Goal: Task Accomplishment & Management: Manage account settings

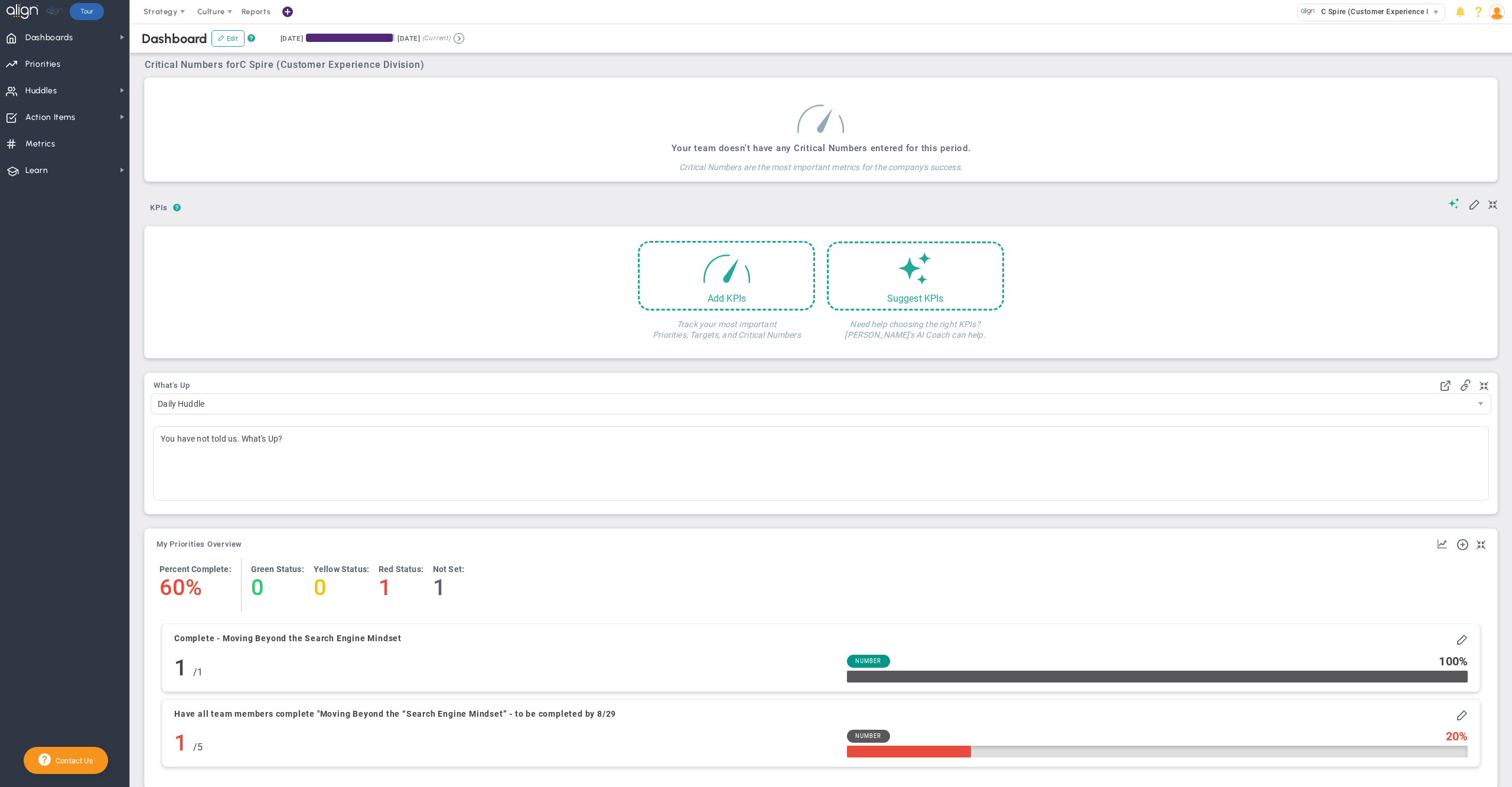
click at [1496, 18] on img at bounding box center [1496, 12] width 16 height 16
click at [1482, 38] on span "Profile" at bounding box center [1460, 35] width 95 height 23
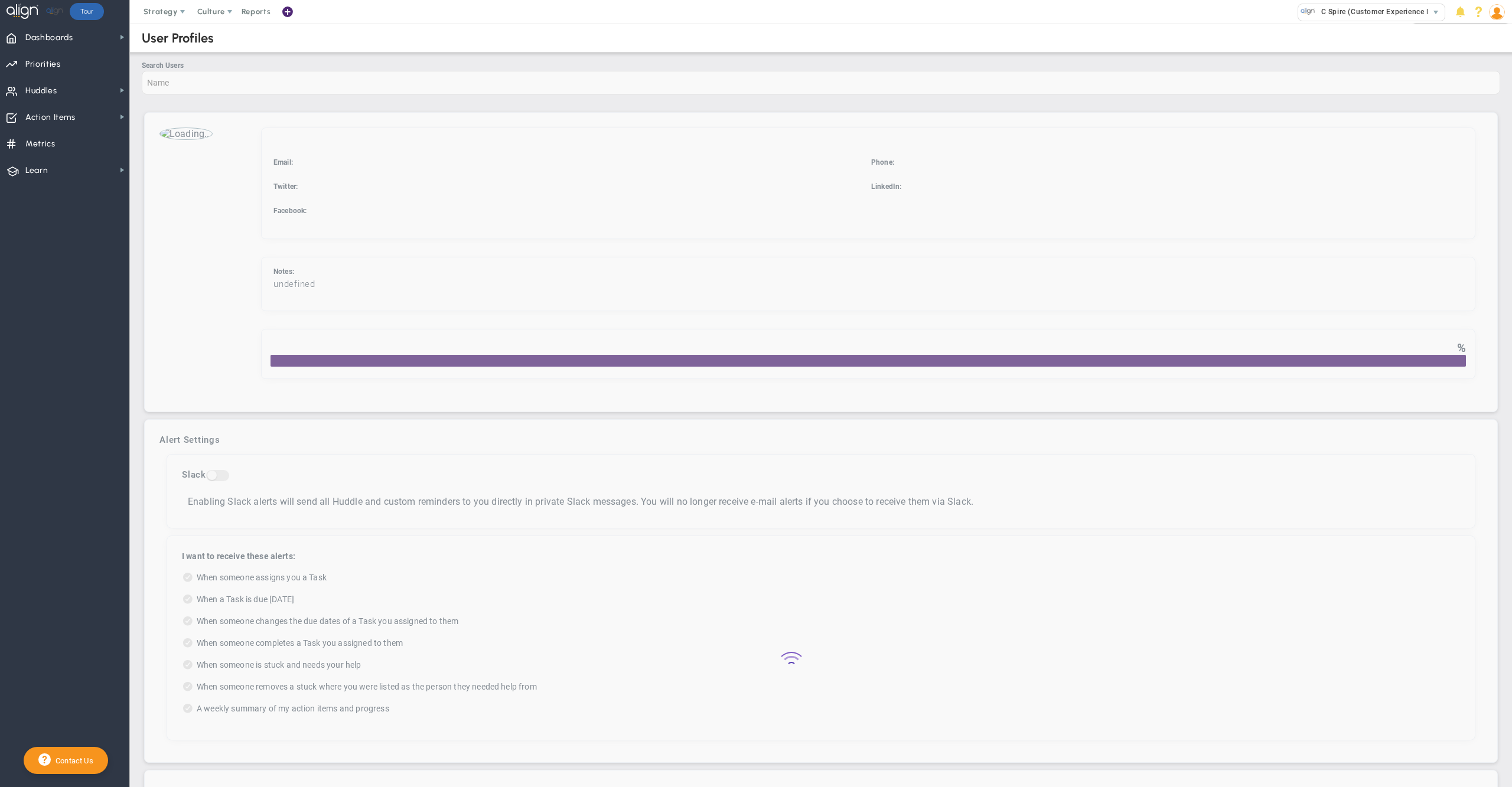
checkbox input "true"
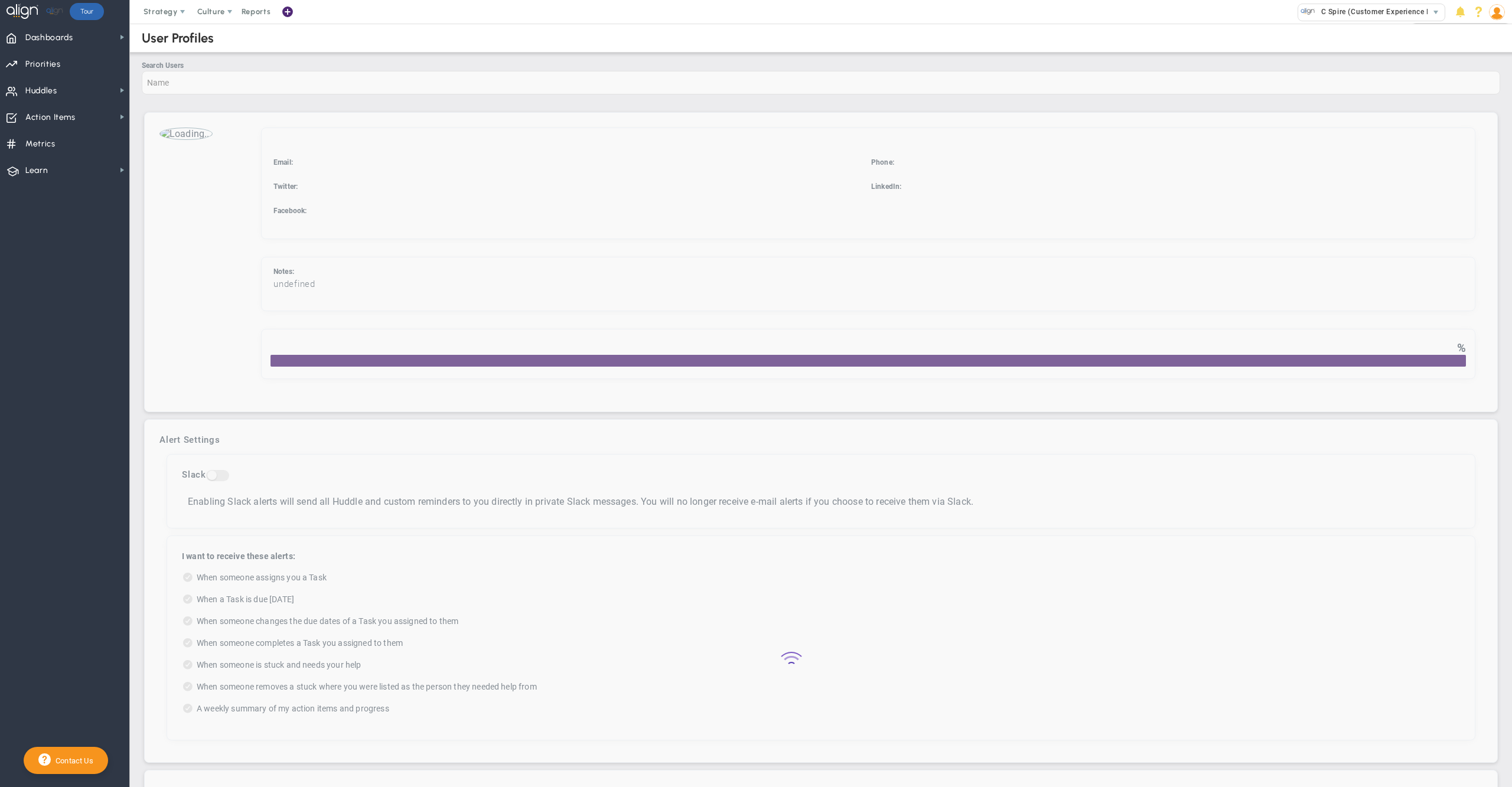
checkbox input "true"
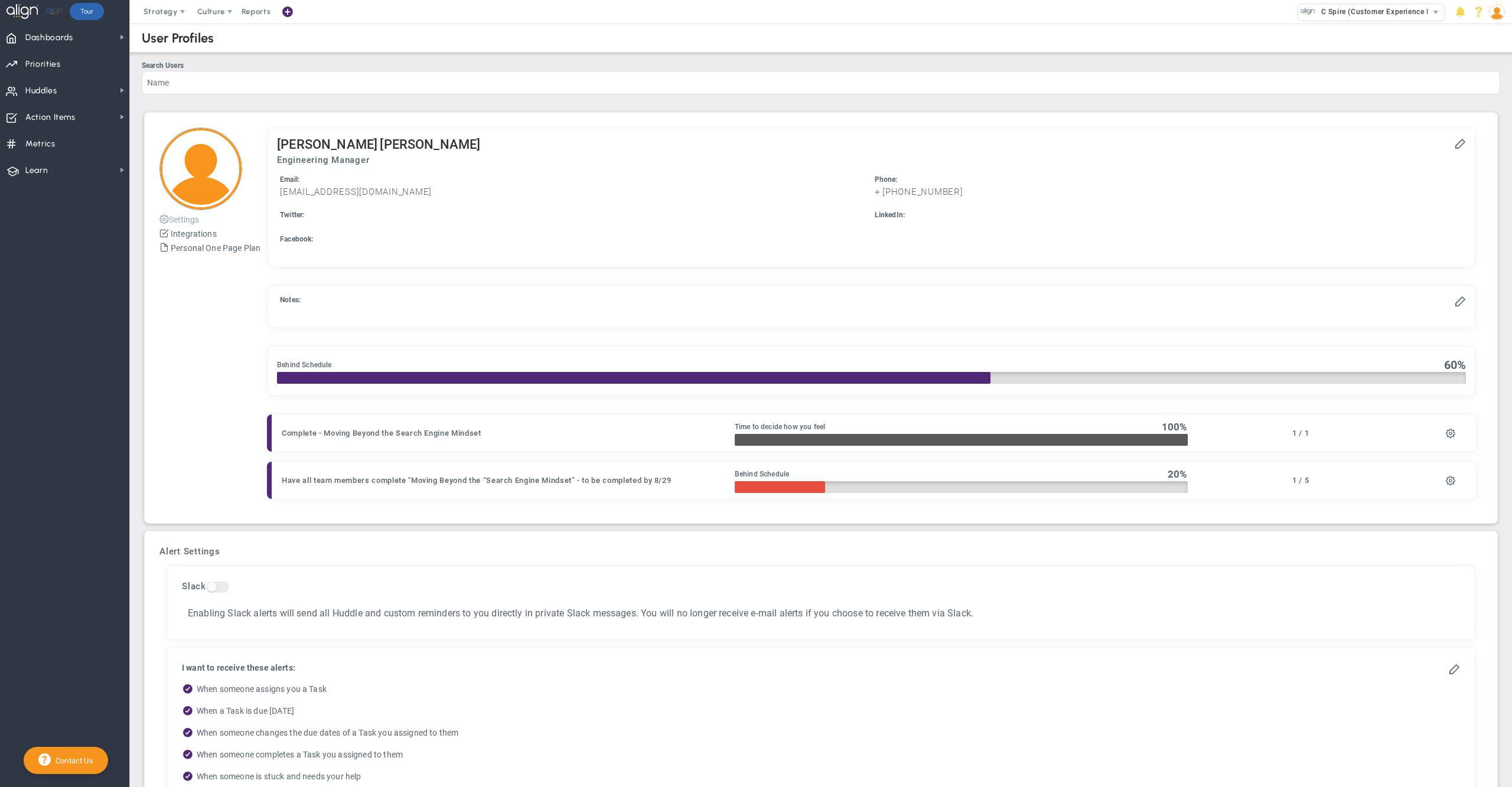
click at [192, 219] on button "Settings" at bounding box center [179, 219] width 40 height 14
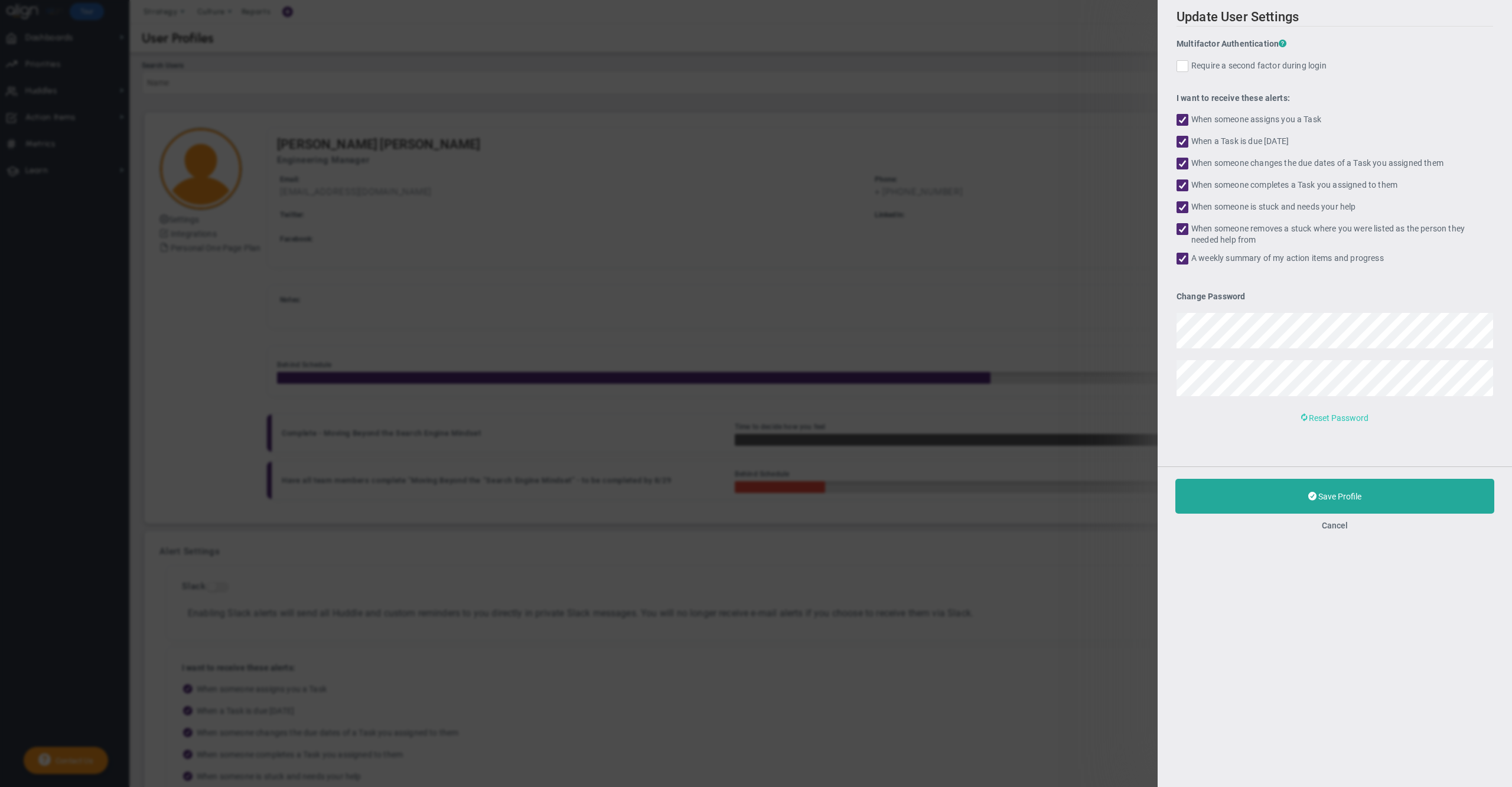
click at [1332, 413] on span "Reset Password" at bounding box center [1338, 418] width 60 height 9
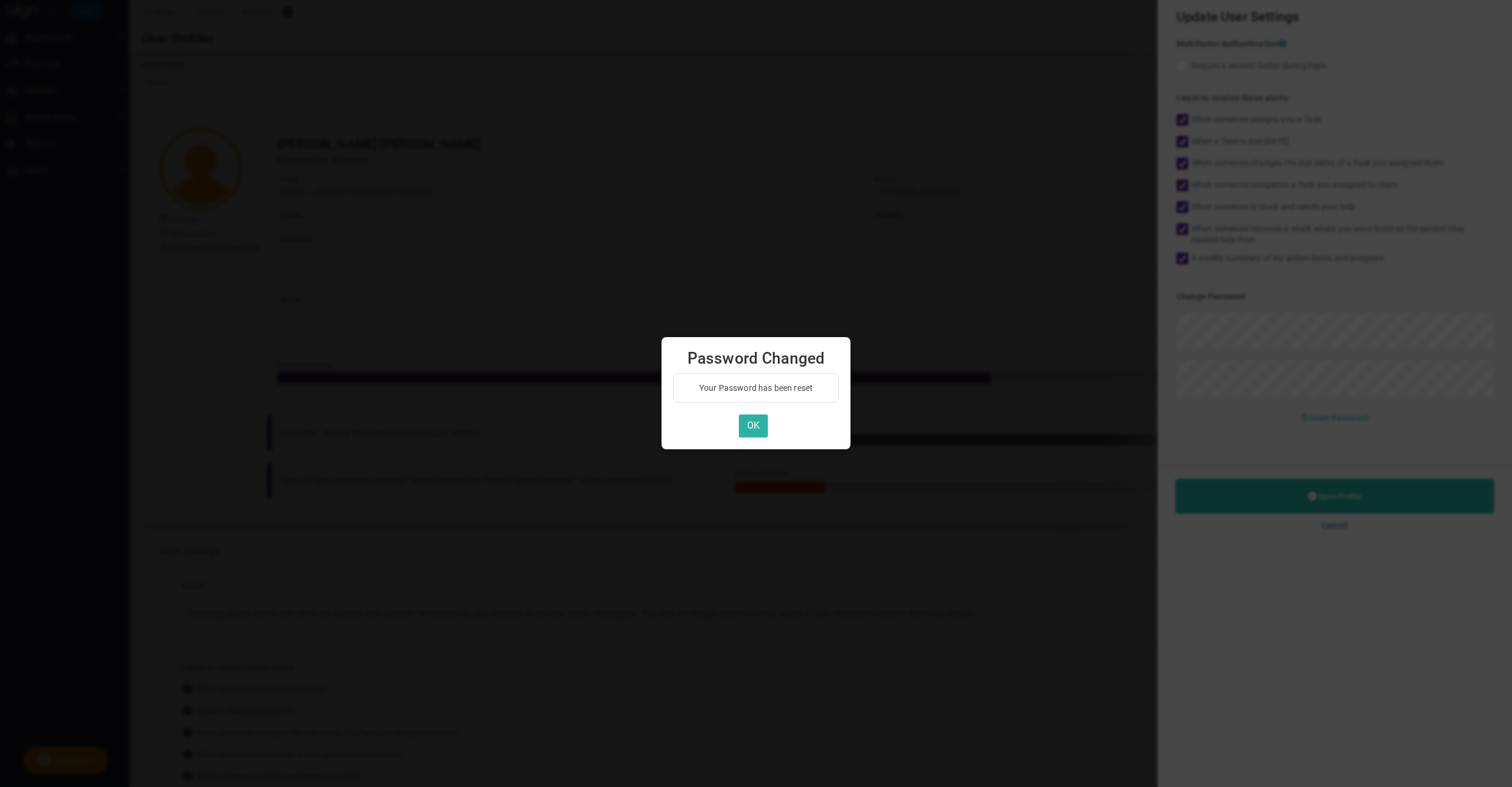
click at [748, 428] on button "OK" at bounding box center [753, 426] width 29 height 23
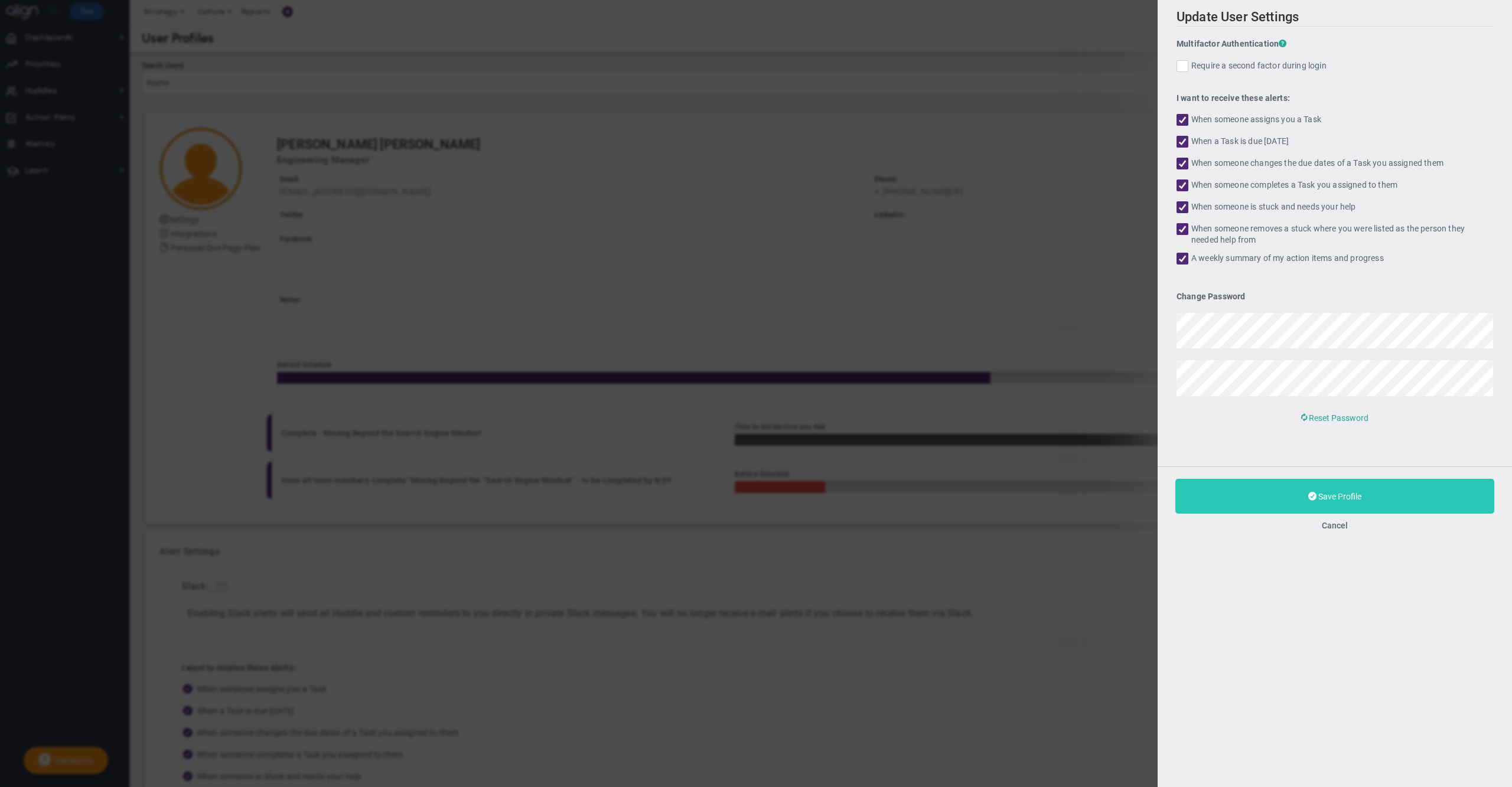
click at [1282, 499] on button "Save Profile" at bounding box center [1334, 495] width 319 height 35
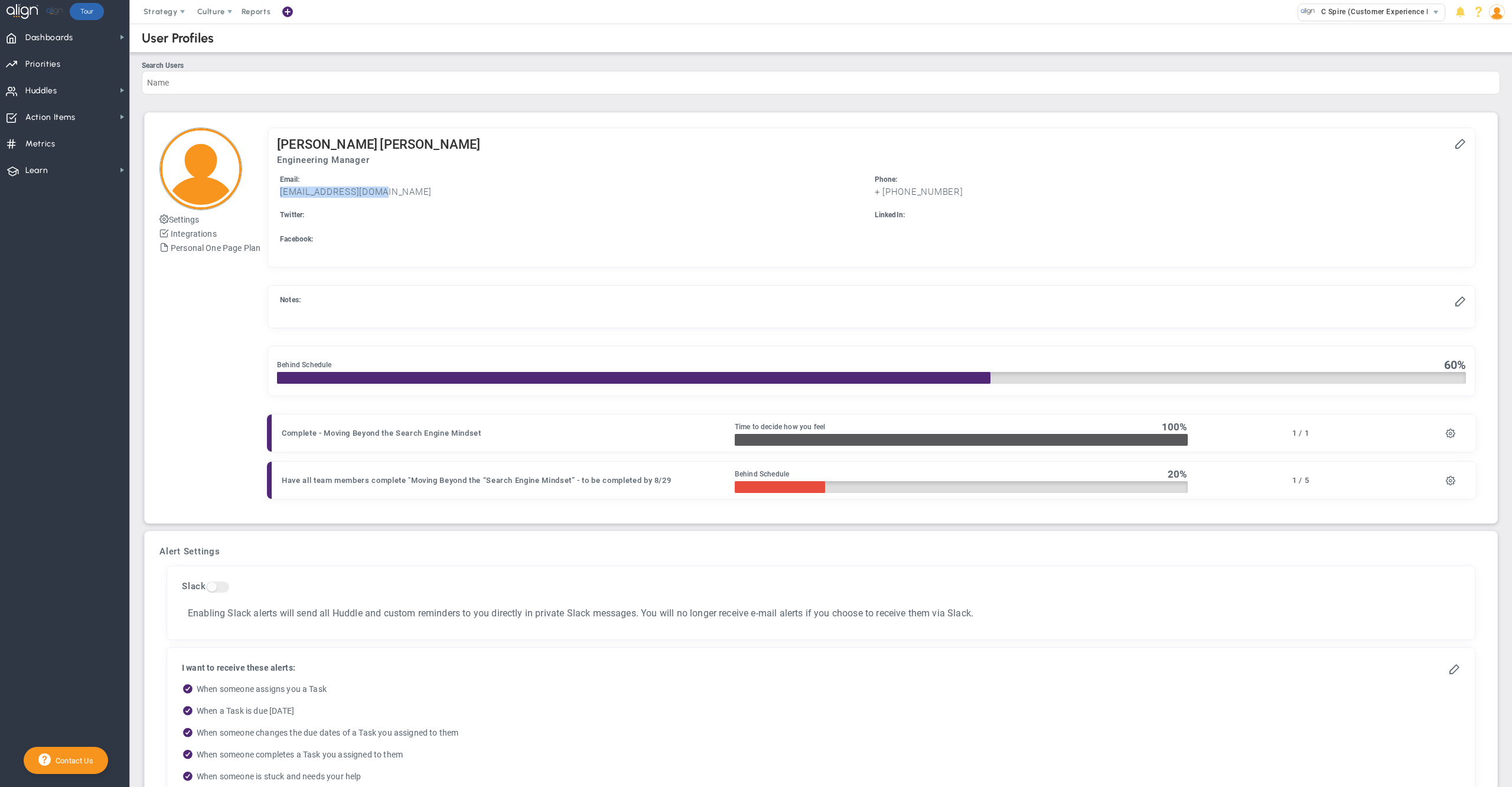
drag, startPoint x: 362, startPoint y: 194, endPoint x: 282, endPoint y: 192, distance: 80.0
click at [282, 192] on div "[PERSON_NAME] Engineering Manager Email: [EMAIL_ADDRESS][DOMAIN_NAME] Administr…" at bounding box center [871, 197] width 1206 height 139
copy h3 "[EMAIL_ADDRESS][DOMAIN_NAME]"
click at [1495, 14] on img at bounding box center [1496, 12] width 16 height 16
click at [1479, 126] on span "Sign Out" at bounding box center [1460, 129] width 95 height 23
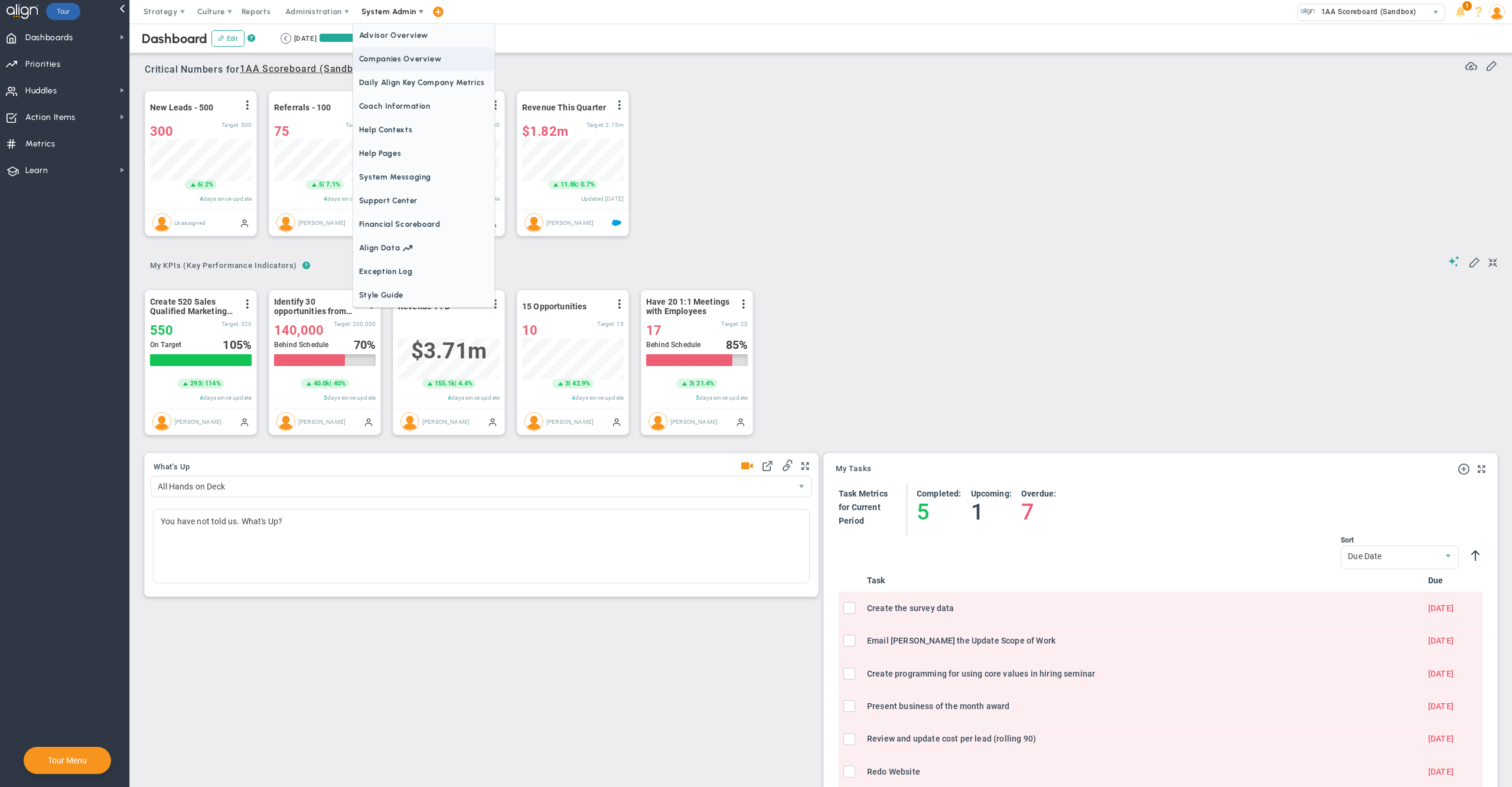
click at [400, 63] on span "Companies Overview" at bounding box center [424, 59] width 141 height 23
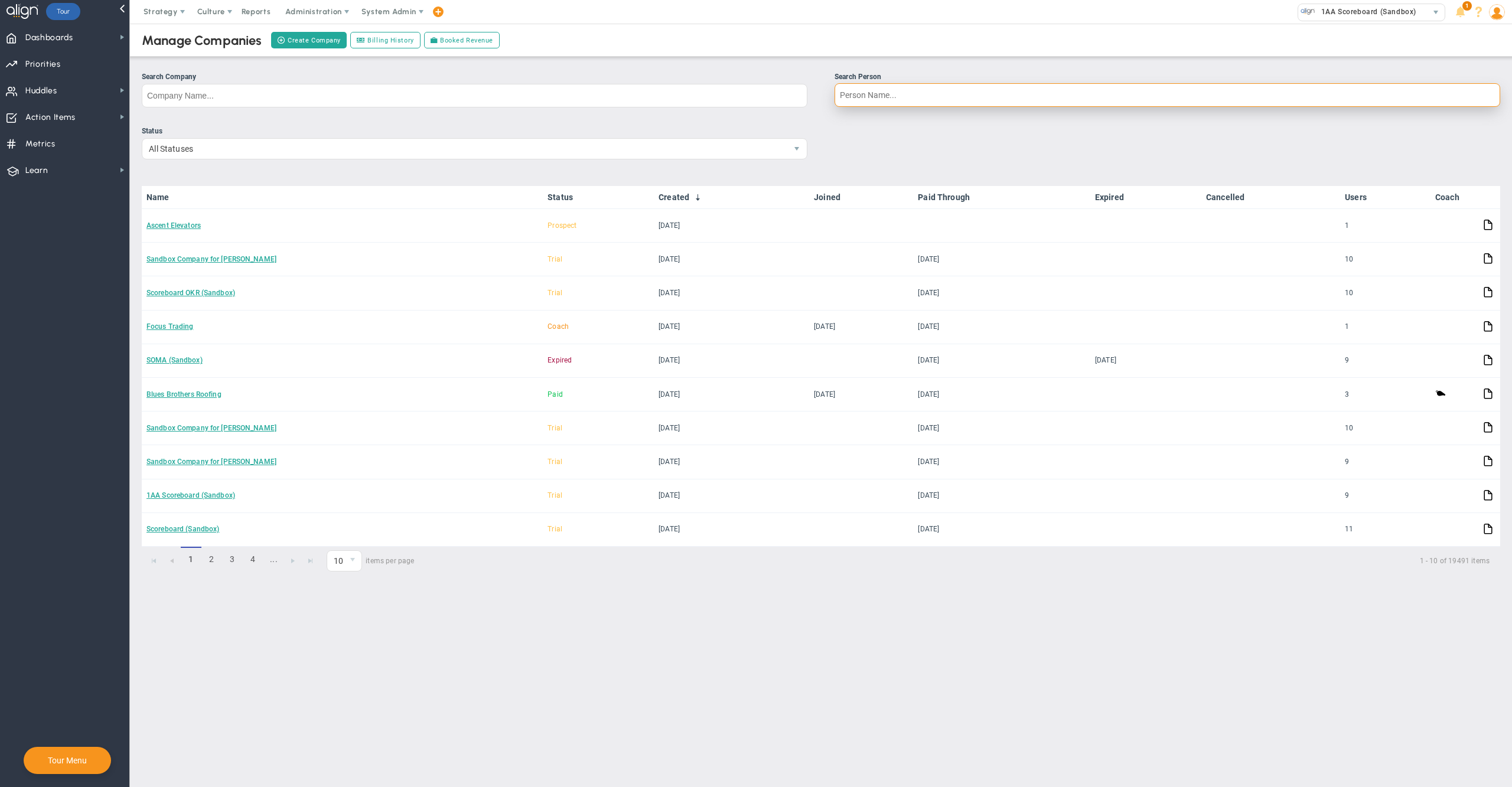
click at [877, 97] on input "Search Person" at bounding box center [1168, 95] width 666 height 23
type input "sherman collins"
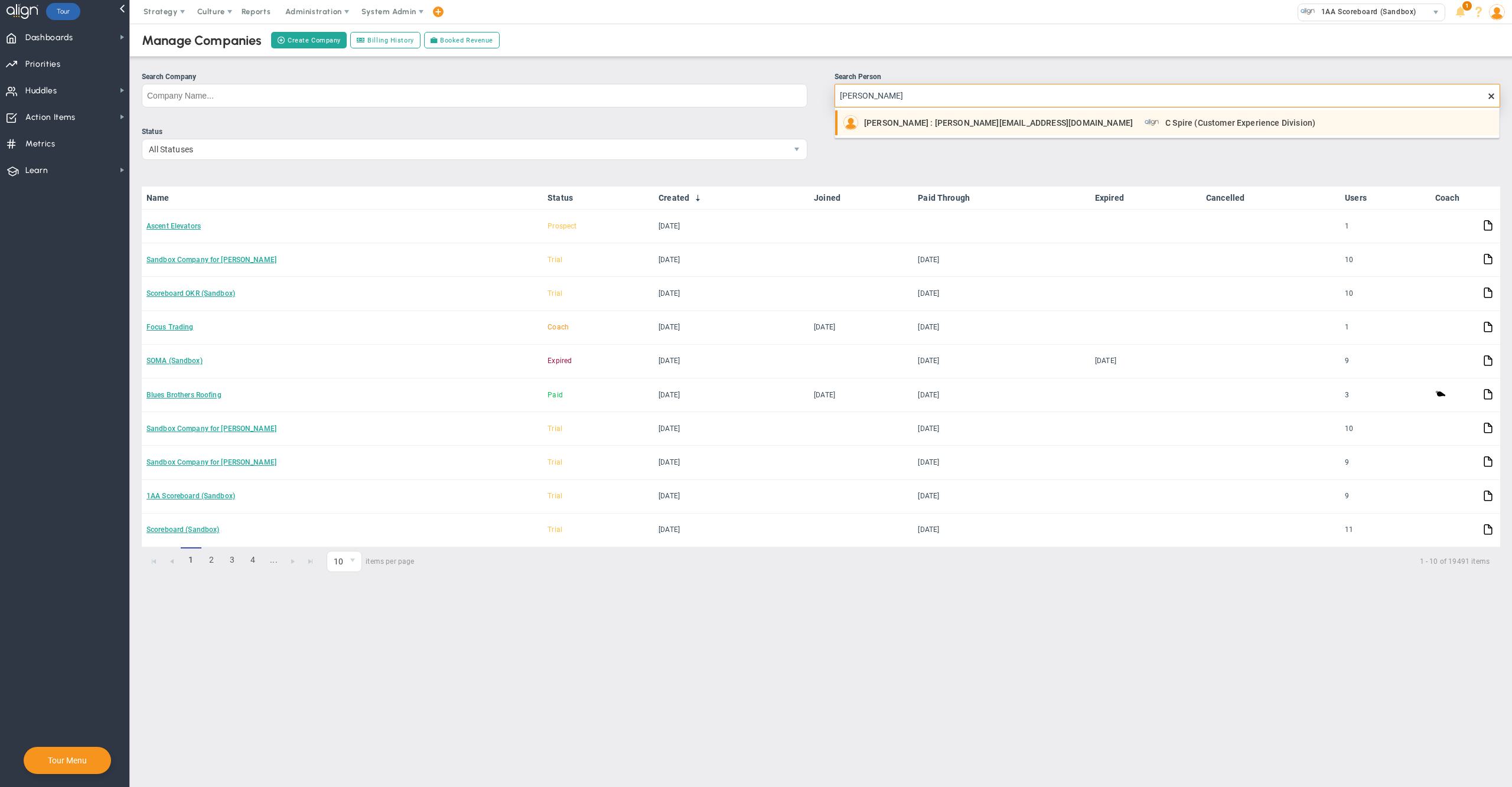
click at [886, 122] on span "Sherman Collins : scollins@cspire.com" at bounding box center [998, 123] width 268 height 9
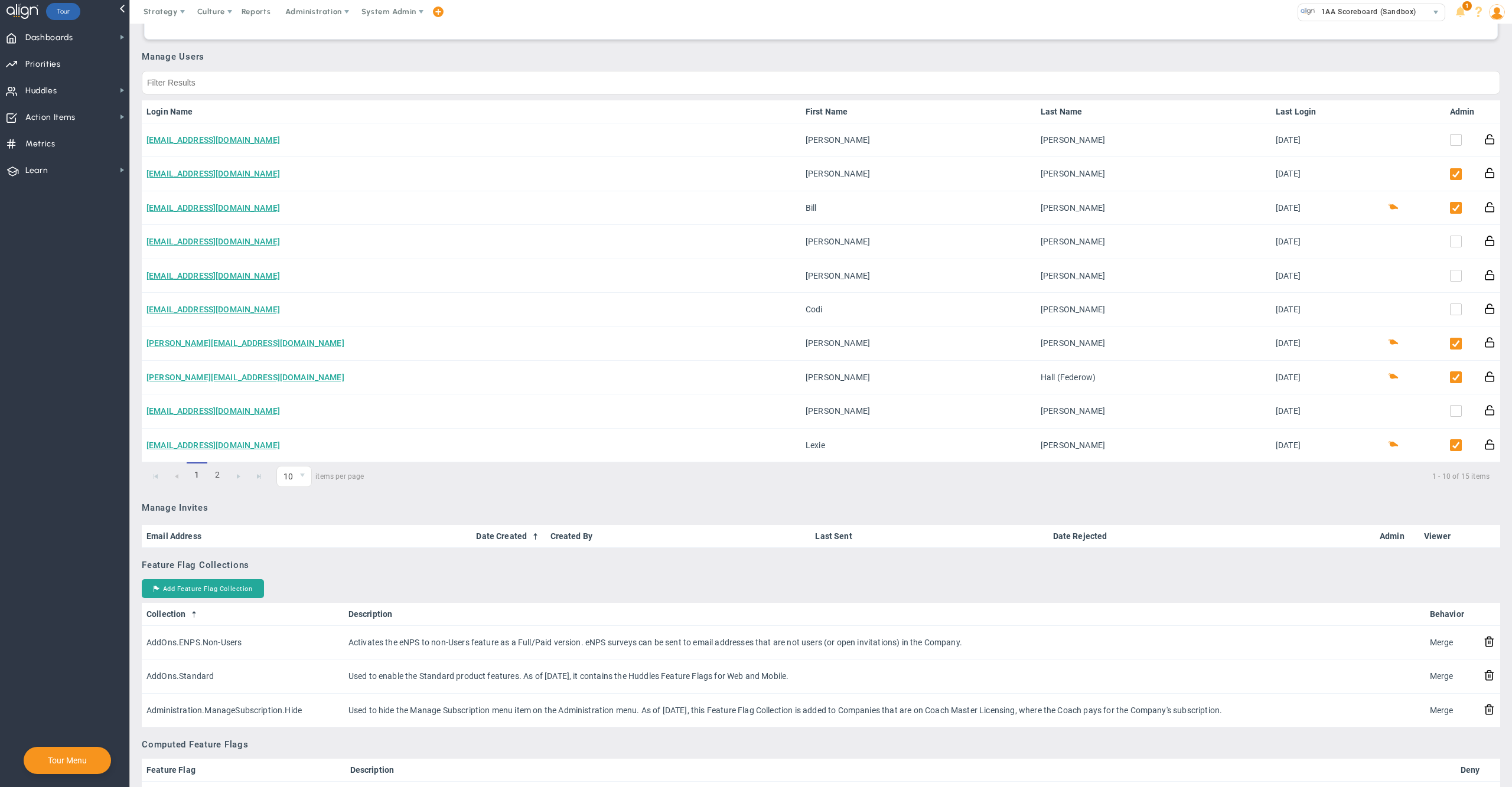
scroll to position [544, 0]
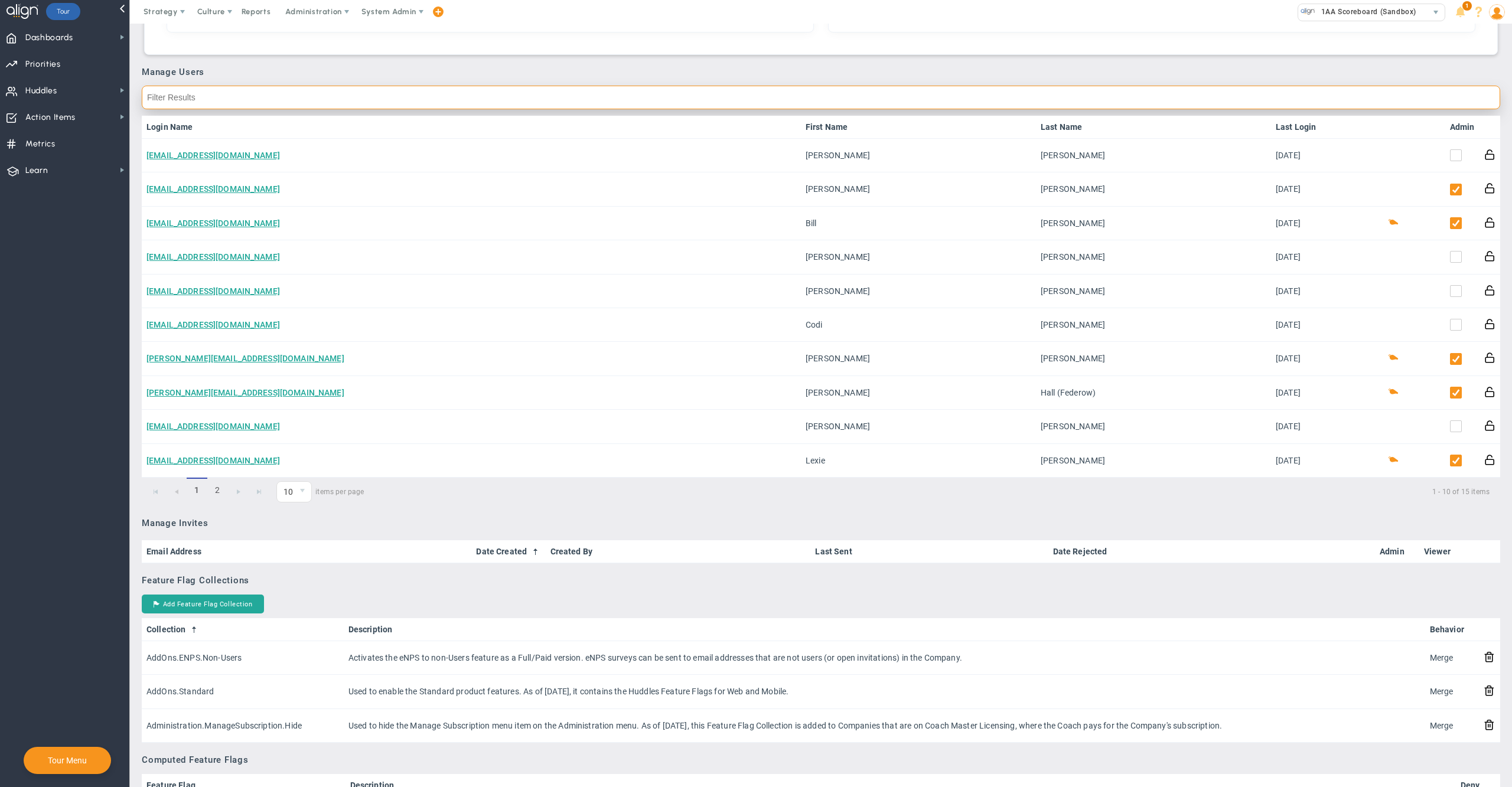
click at [818, 95] on input "text" at bounding box center [821, 97] width 1358 height 23
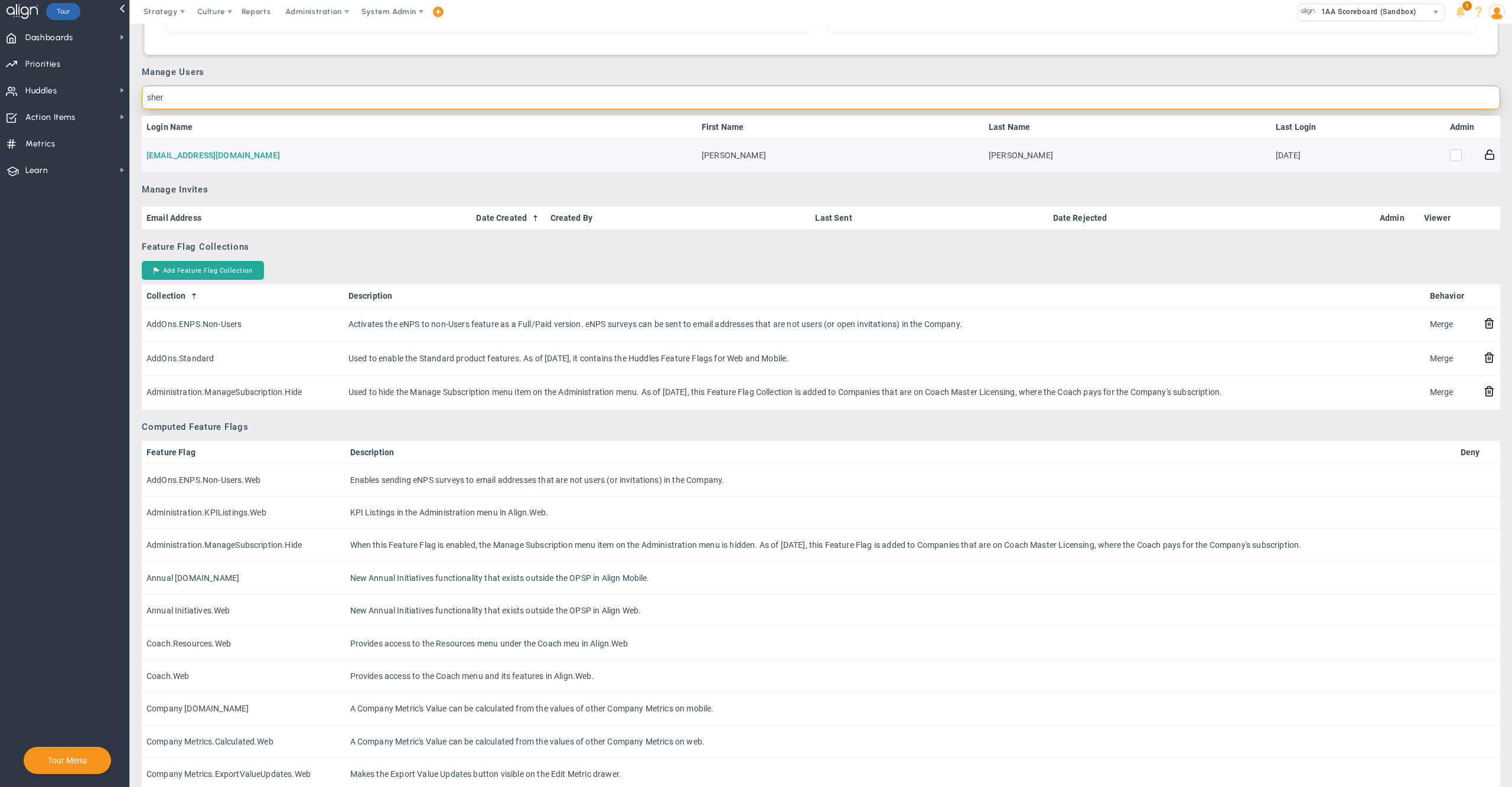
type input "sher"
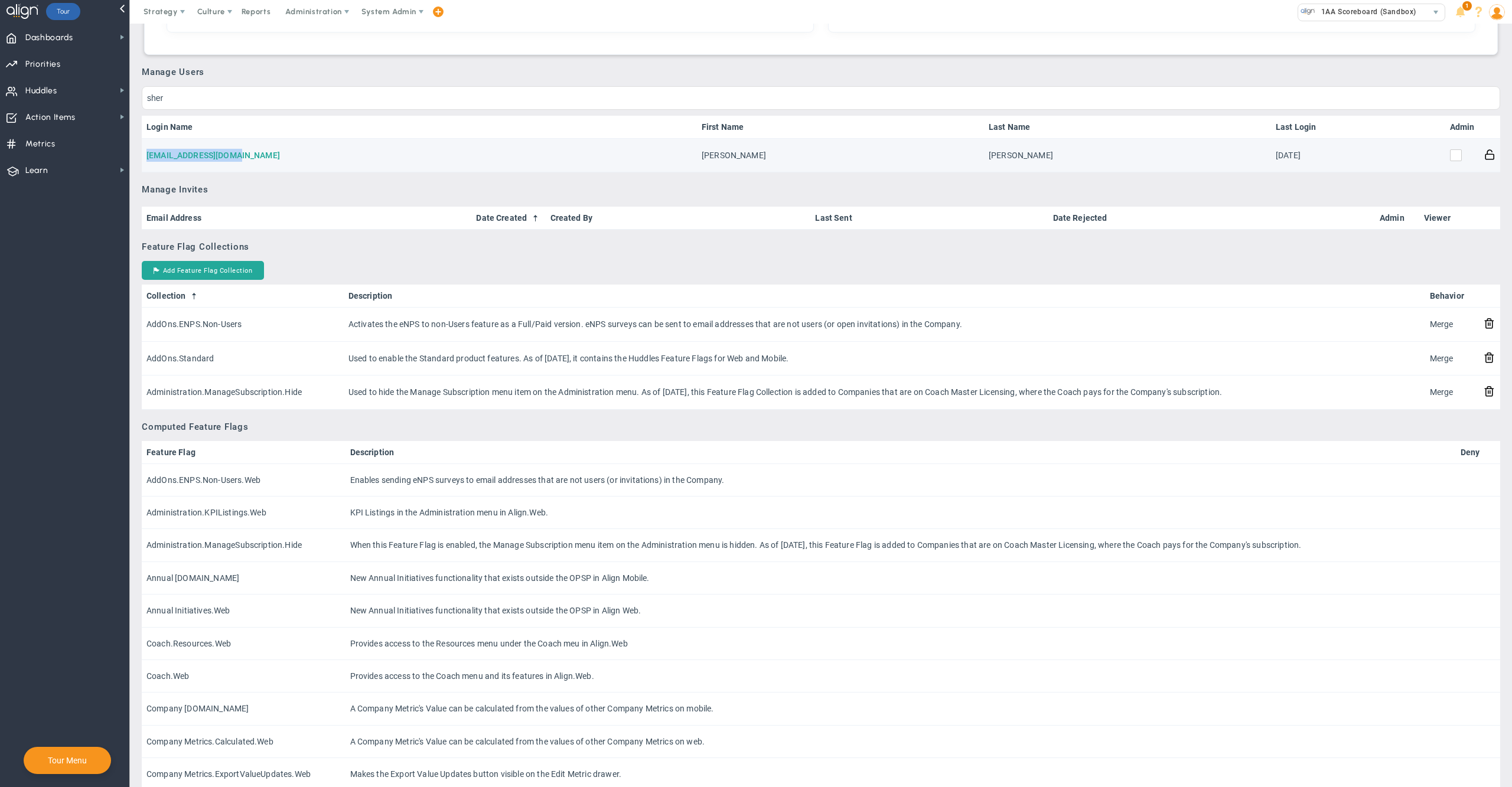
copy link "[EMAIL_ADDRESS][DOMAIN_NAME]"
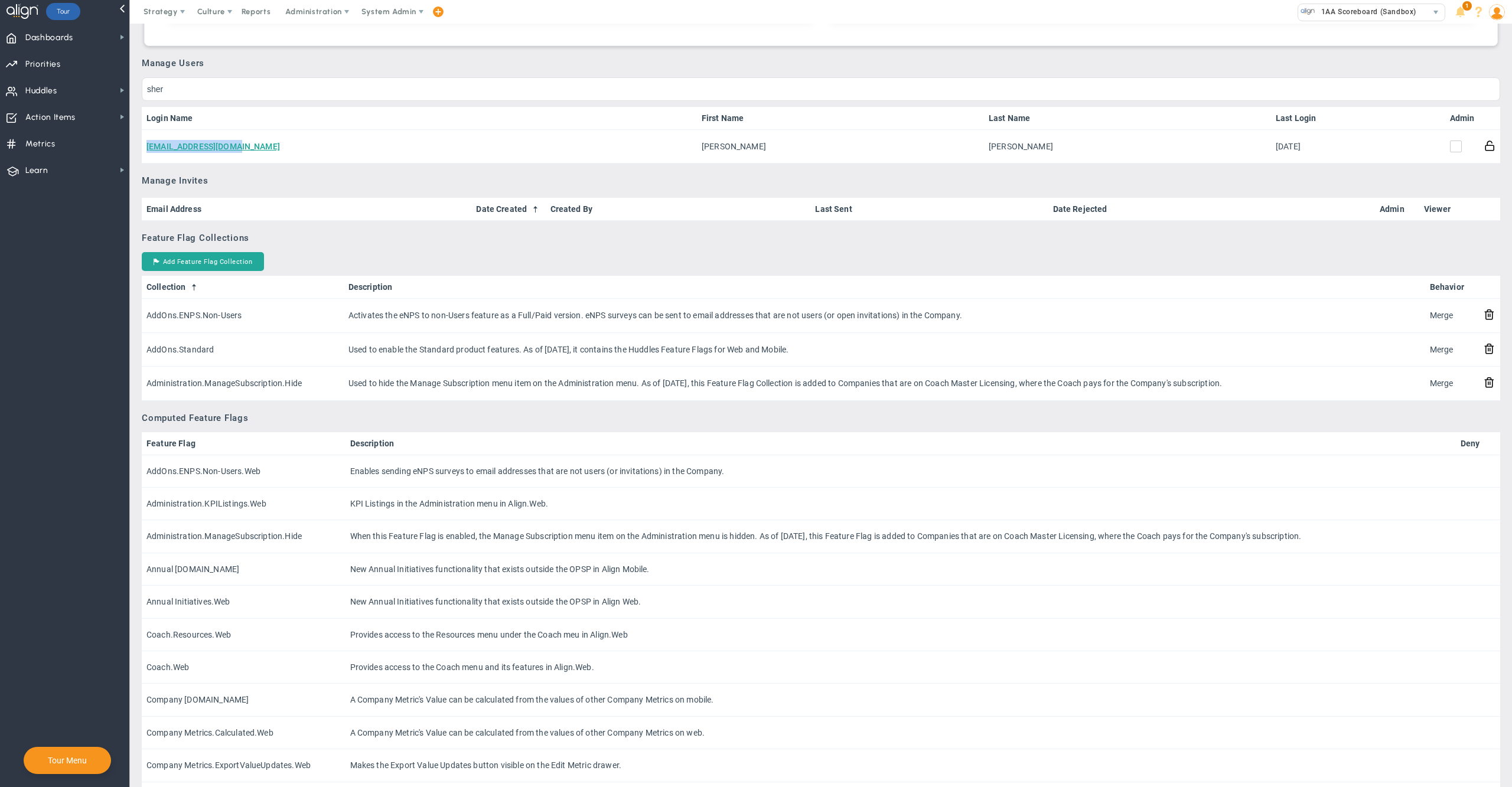
scroll to position [0, 0]
